Goal: Transaction & Acquisition: Purchase product/service

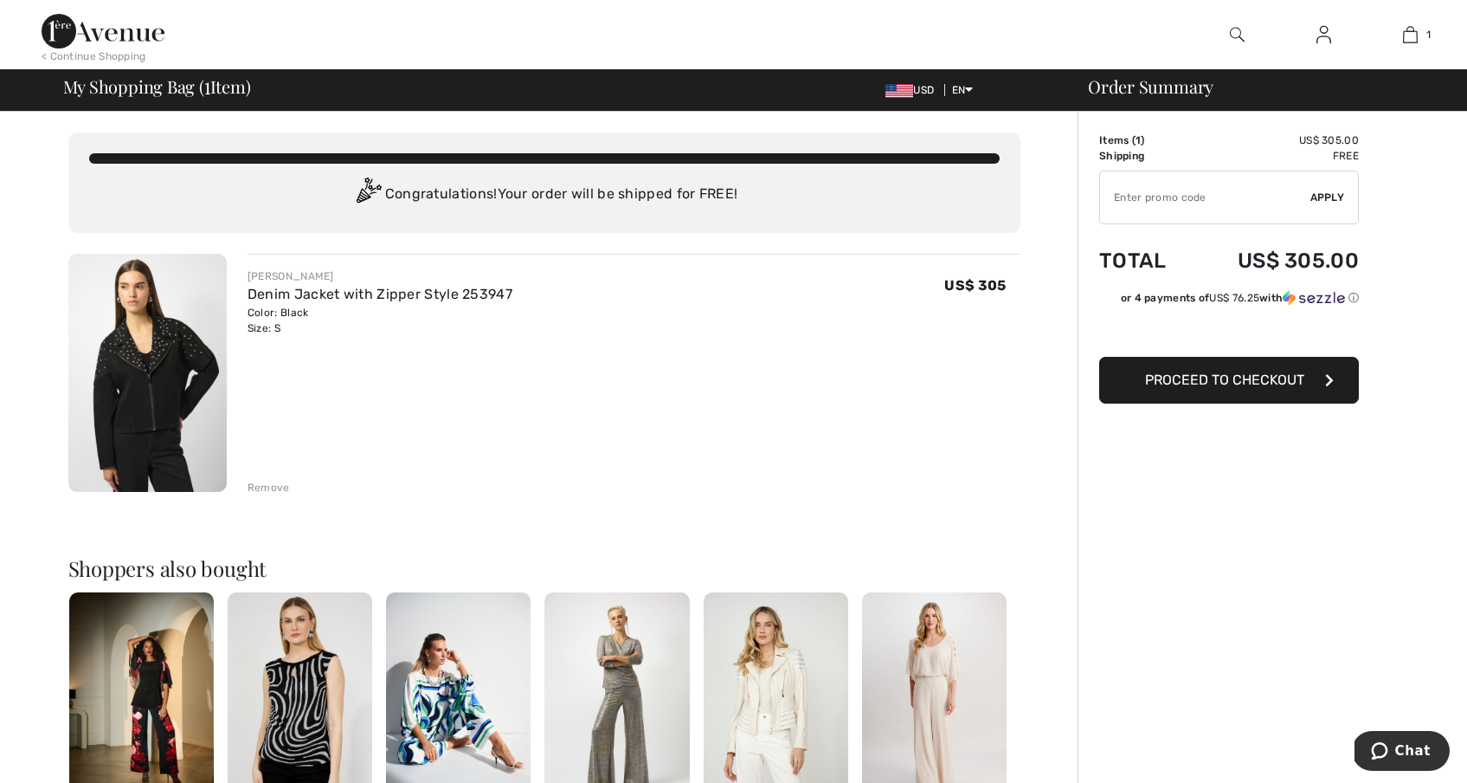
click at [1215, 373] on span "Proceed to Checkout" at bounding box center [1224, 379] width 159 height 16
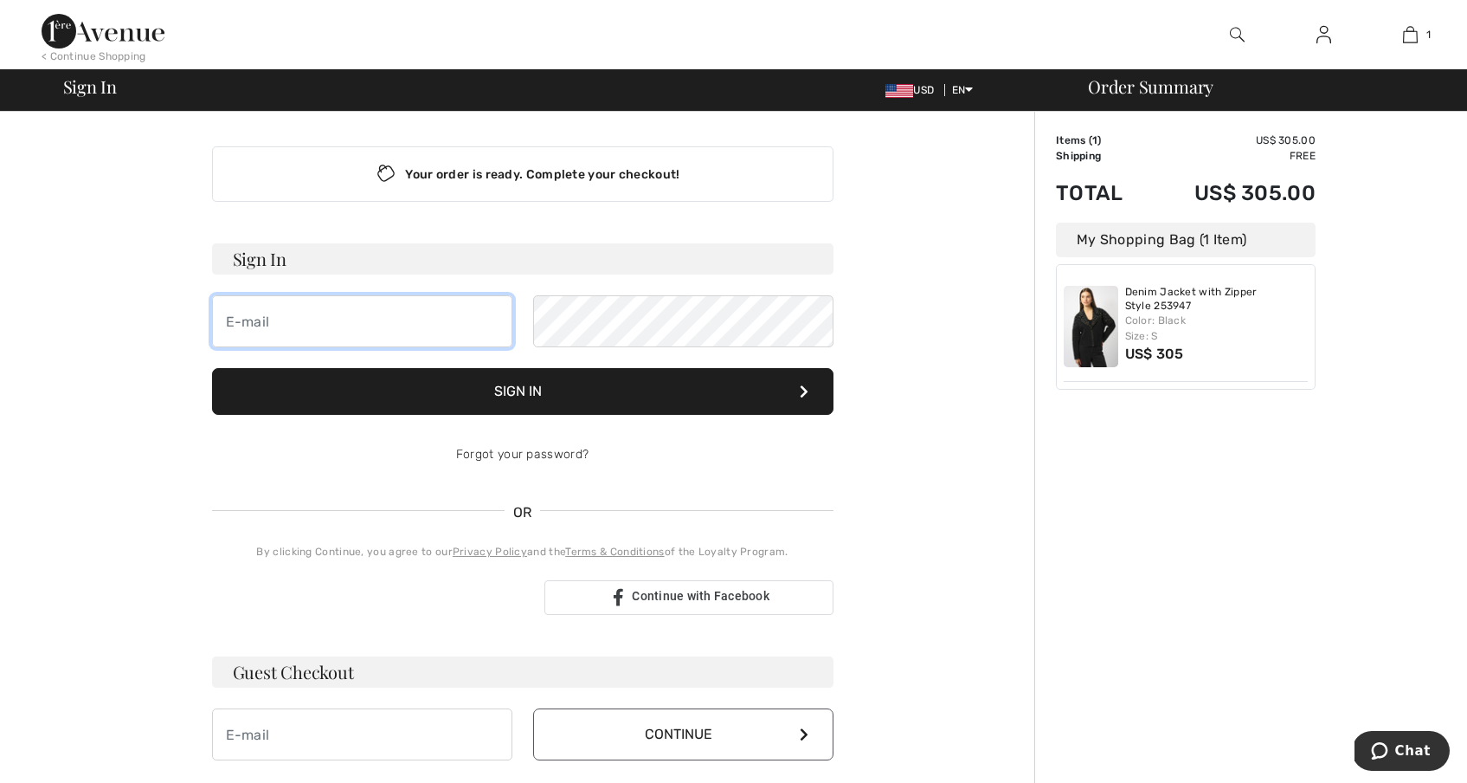
click at [434, 320] on input "email" at bounding box center [362, 321] width 300 height 52
type input "[PERSON_NAME][EMAIL_ADDRESS][DOMAIN_NAME]"
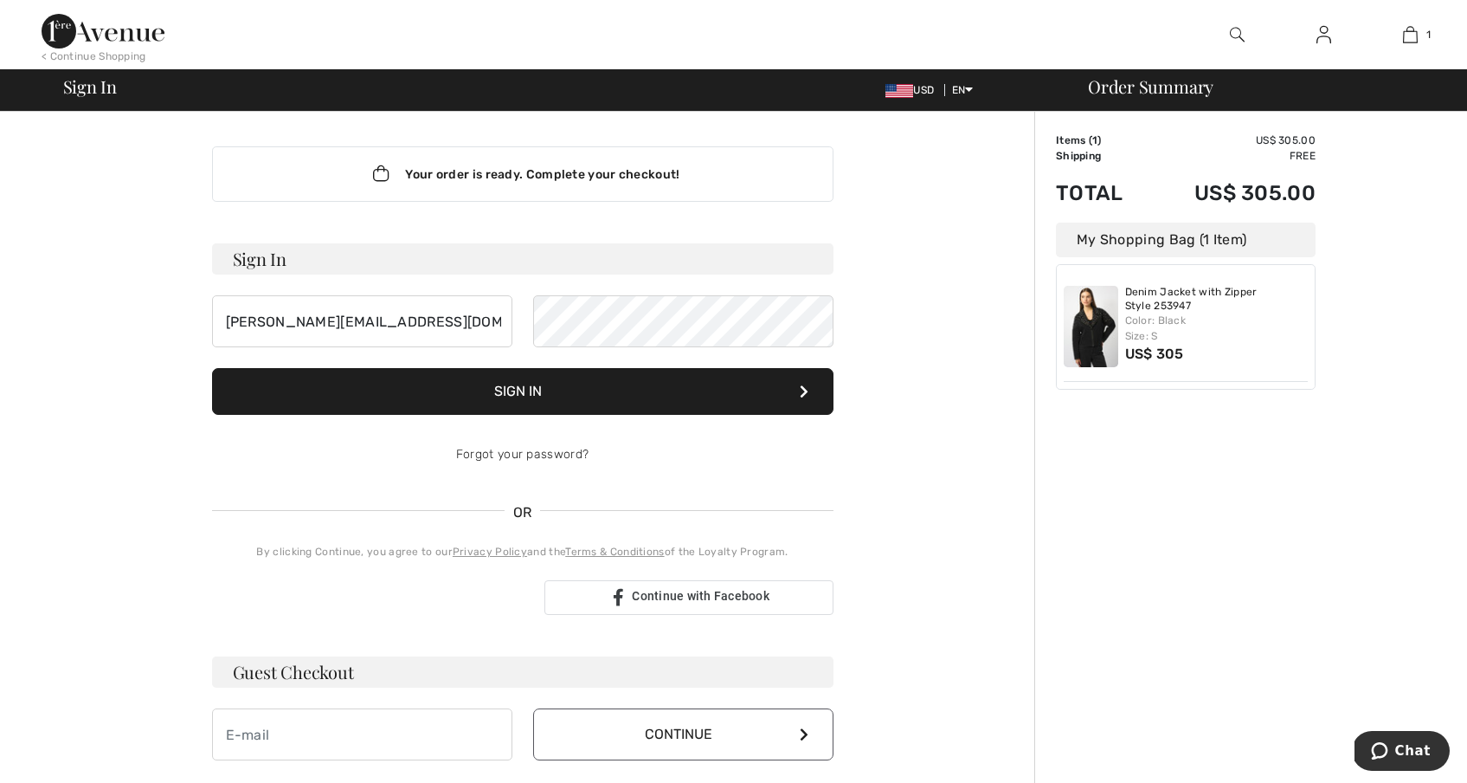
click at [316, 683] on h3 "Guest Checkout" at bounding box center [523, 671] width 622 height 31
click at [325, 674] on h3 "Guest Checkout" at bounding box center [523, 671] width 622 height 31
click at [313, 667] on h3 "Guest Checkout" at bounding box center [523, 671] width 622 height 31
click at [162, 365] on div "Your order is ready. Complete your checkout! Sign In [PERSON_NAME][EMAIL_ADDRES…" at bounding box center [523, 607] width 952 height 991
drag, startPoint x: 421, startPoint y: 332, endPoint x: 204, endPoint y: 328, distance: 216.5
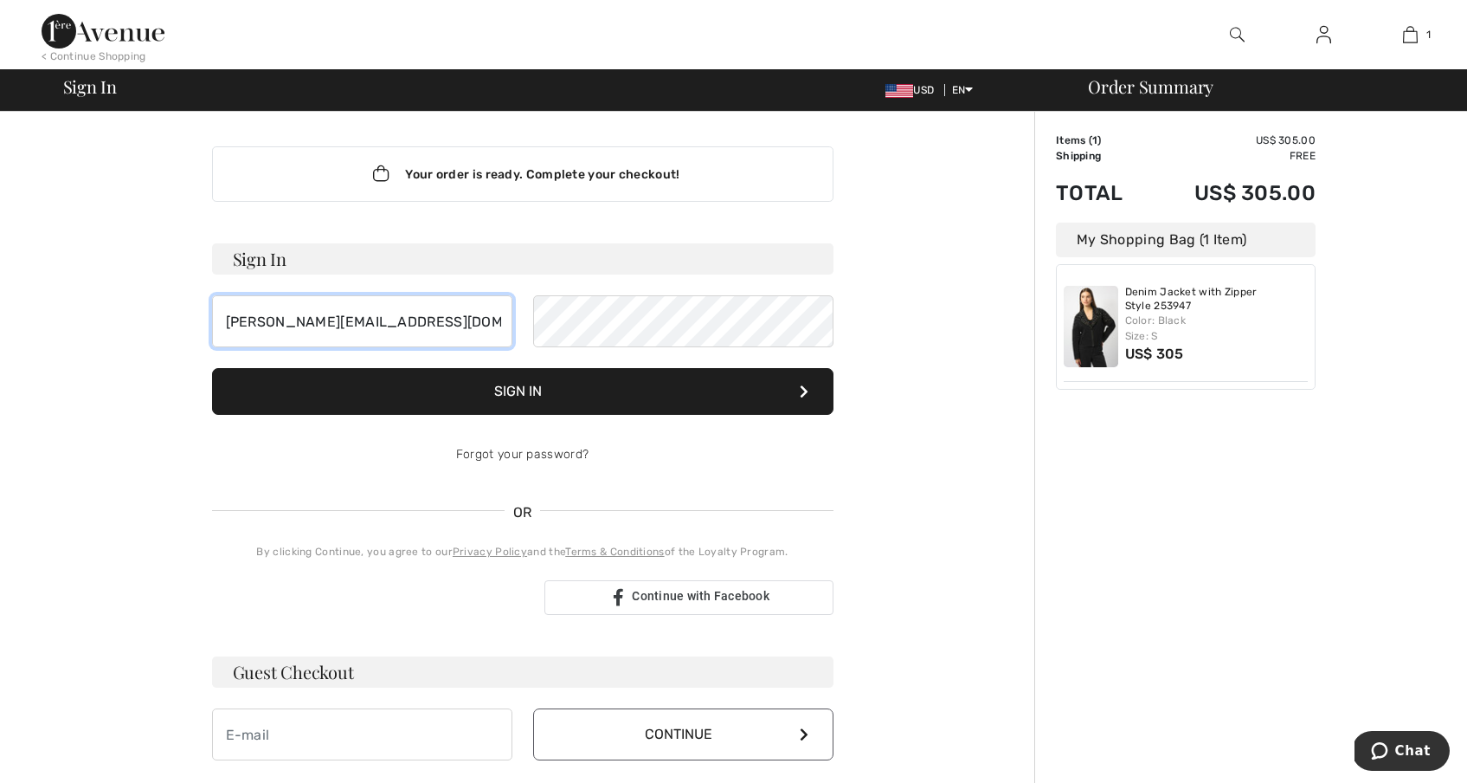
click at [204, 328] on div "Your order is ready. Complete your checkout! Sign In [PERSON_NAME][EMAIL_ADDRES…" at bounding box center [522, 453] width 649 height 683
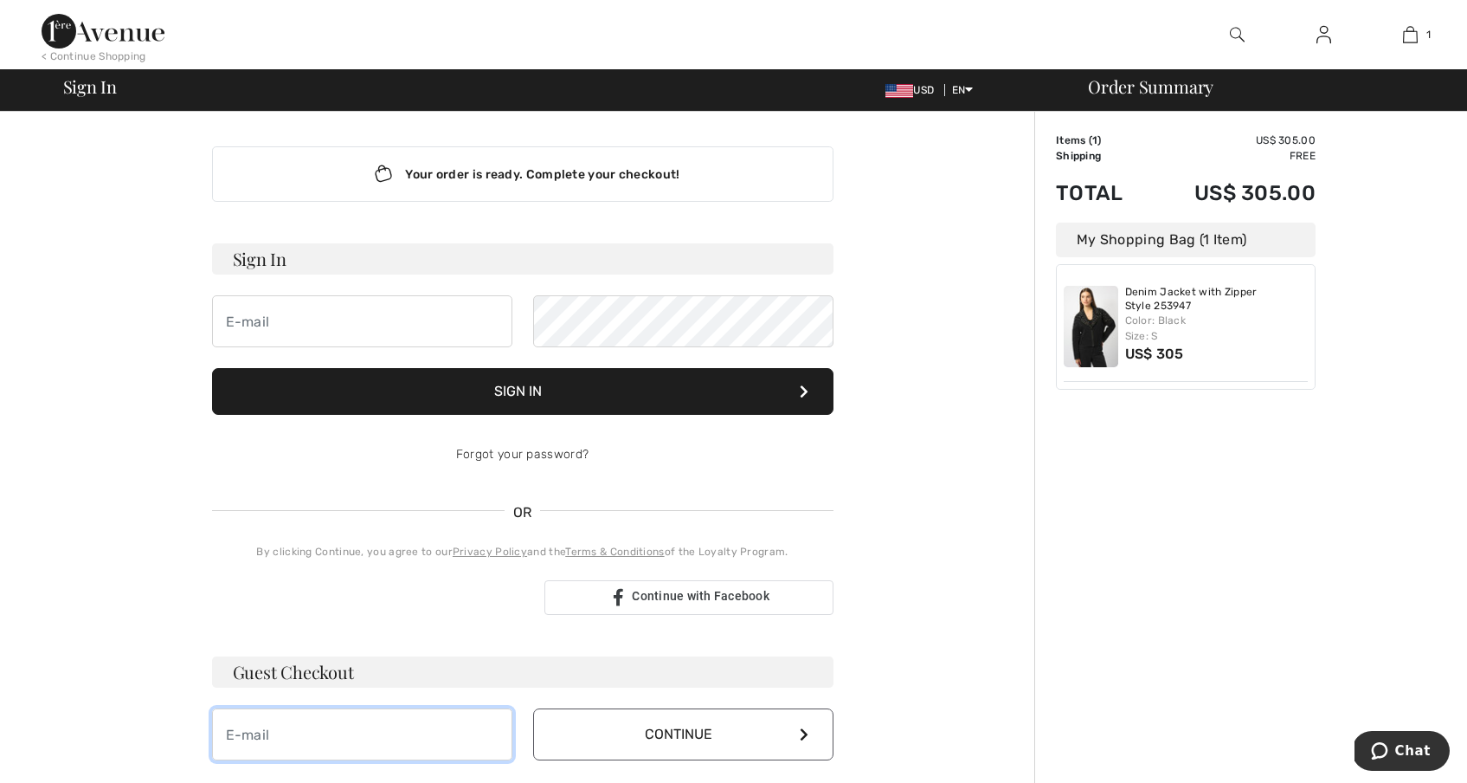
click at [253, 727] on input "email" at bounding box center [362, 734] width 300 height 52
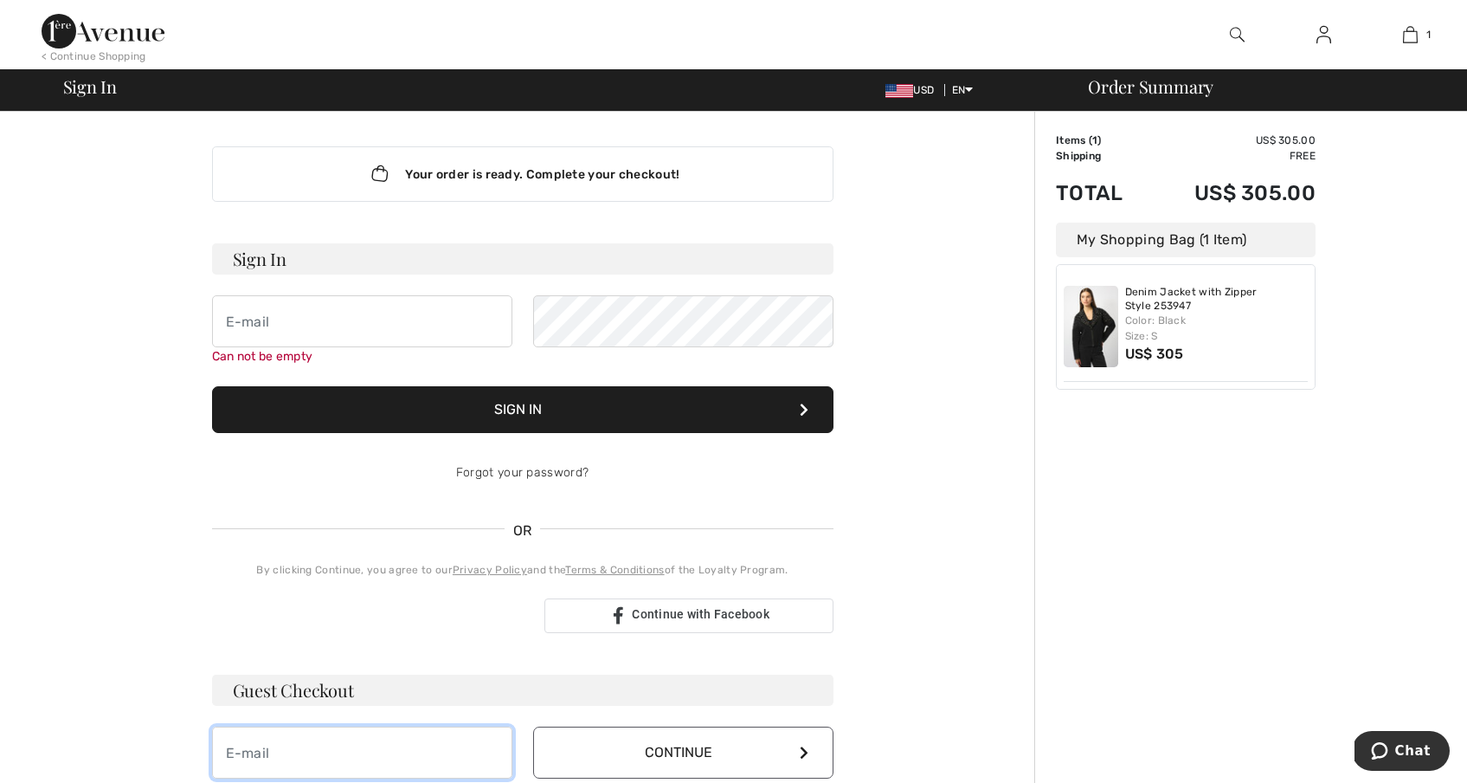
type input "[PERSON_NAME][EMAIL_ADDRESS][DOMAIN_NAME]"
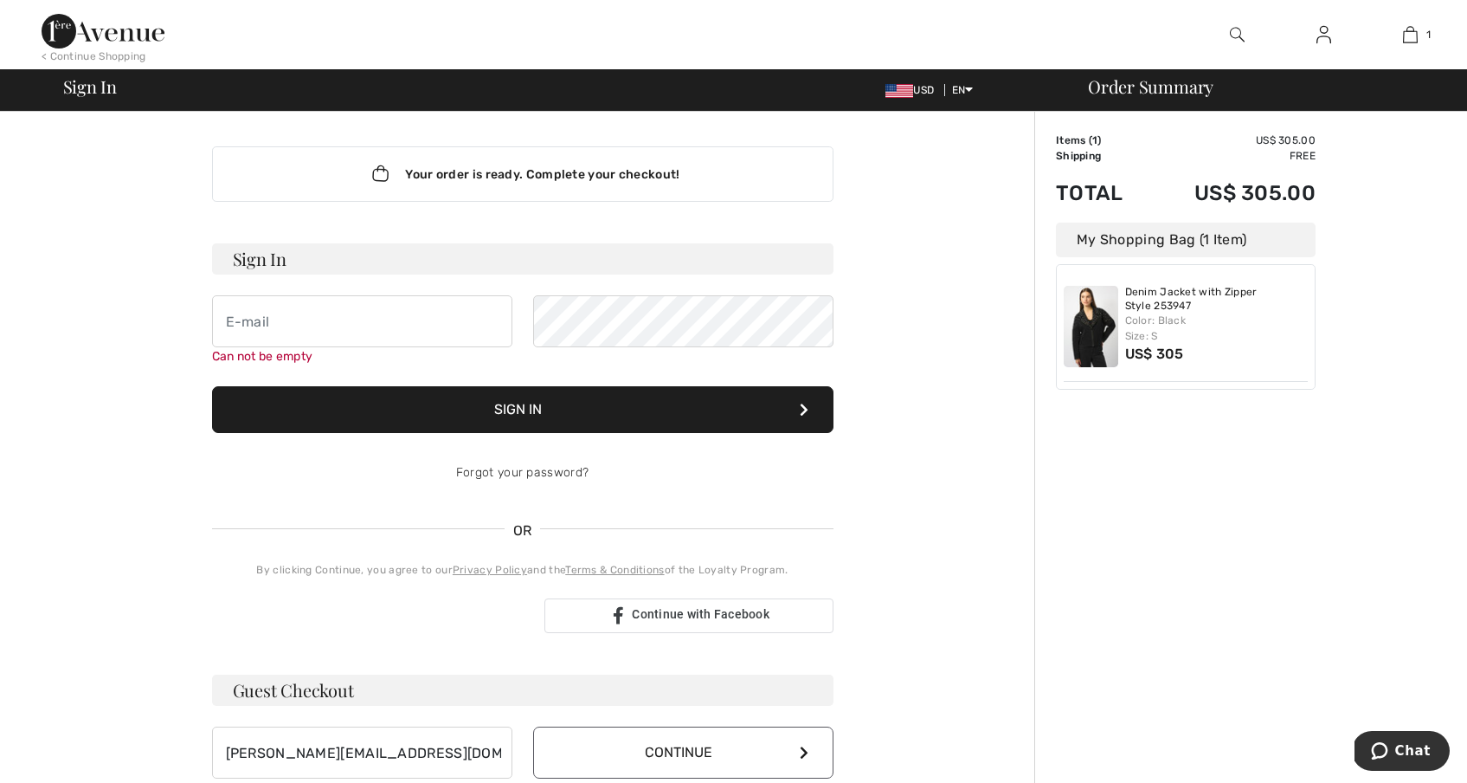
click at [549, 749] on button "Continue" at bounding box center [683, 752] width 300 height 52
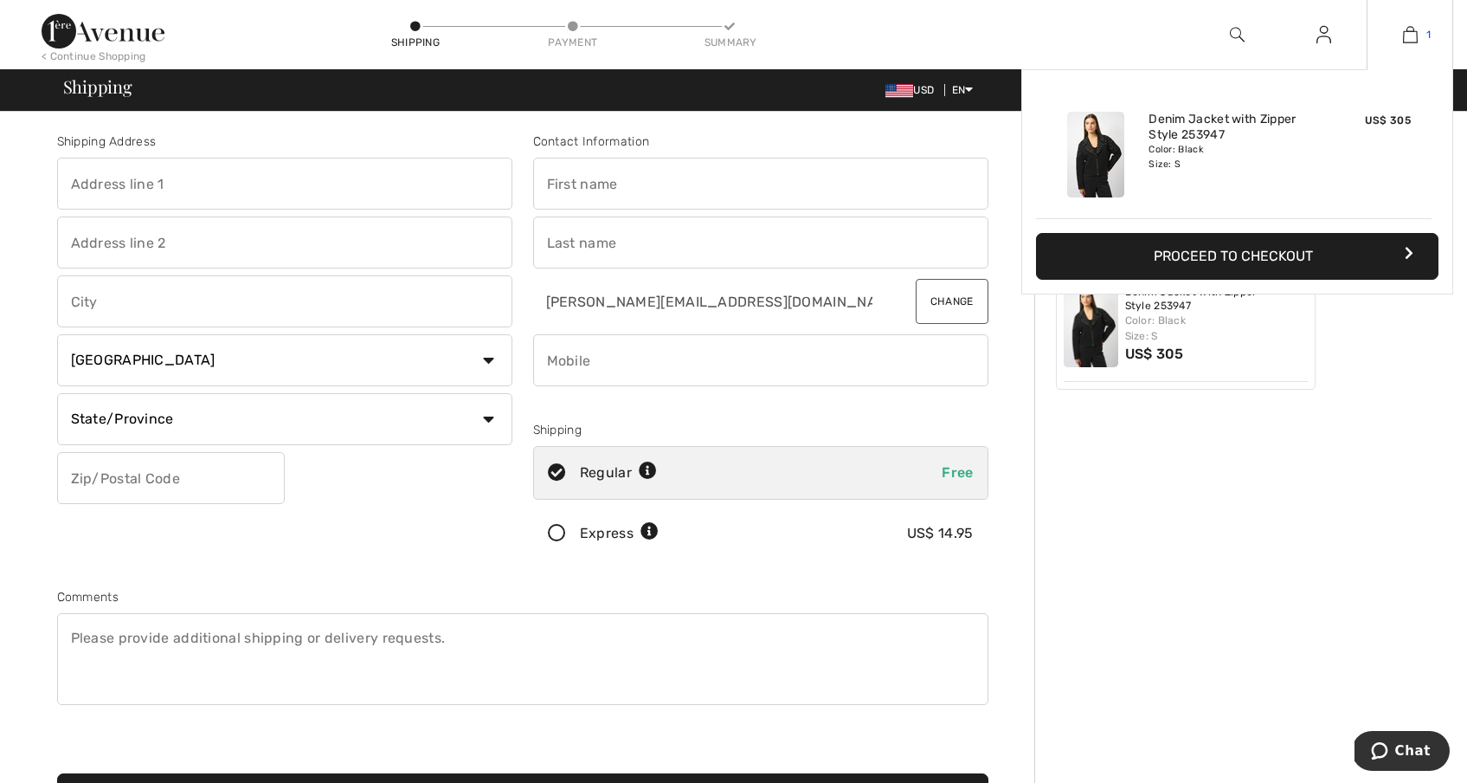
click at [1403, 34] on img at bounding box center [1410, 34] width 15 height 21
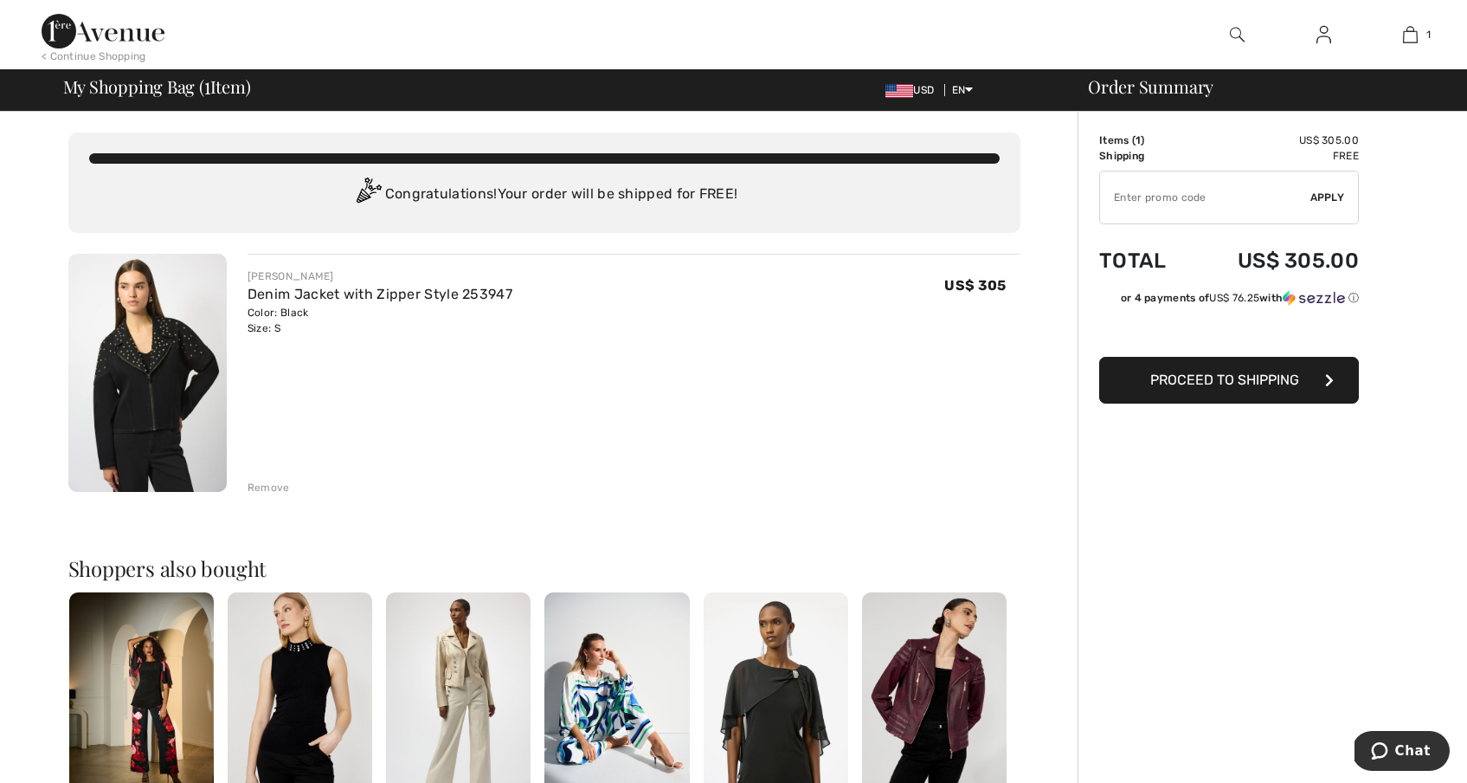
click at [1126, 201] on input "TEXT" at bounding box center [1205, 197] width 210 height 52
type input "EXTRA20"
click at [1308, 199] on input "TEXT" at bounding box center [1205, 197] width 210 height 52
click at [1318, 199] on span "Apply" at bounding box center [1328, 198] width 35 height 16
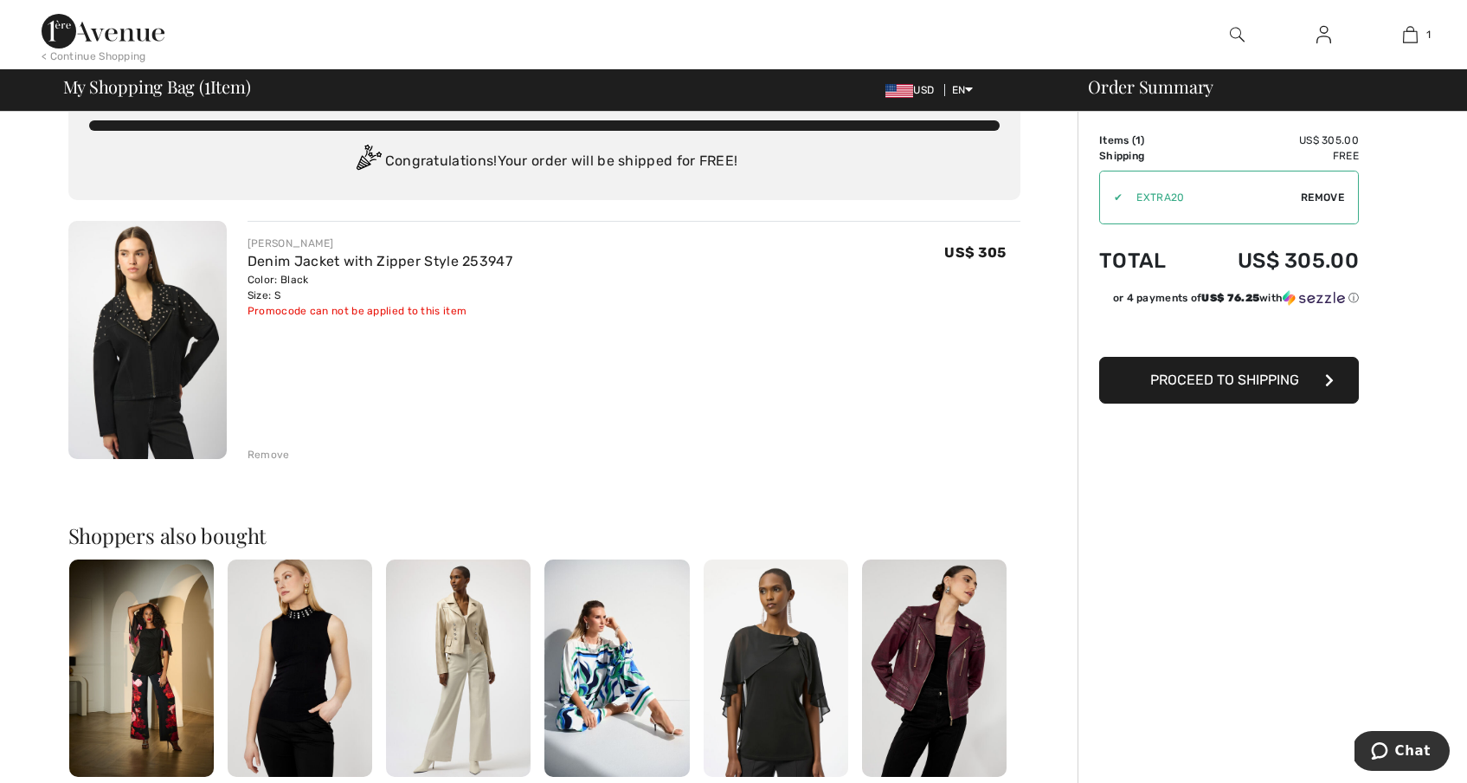
scroll to position [35, 0]
